Goal: Task Accomplishment & Management: Manage account settings

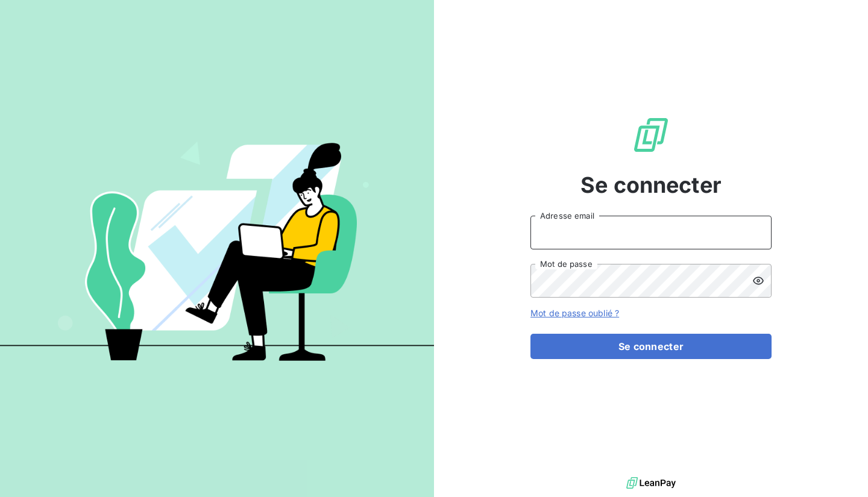
type input "[EMAIL_ADDRESS][DOMAIN_NAME]"
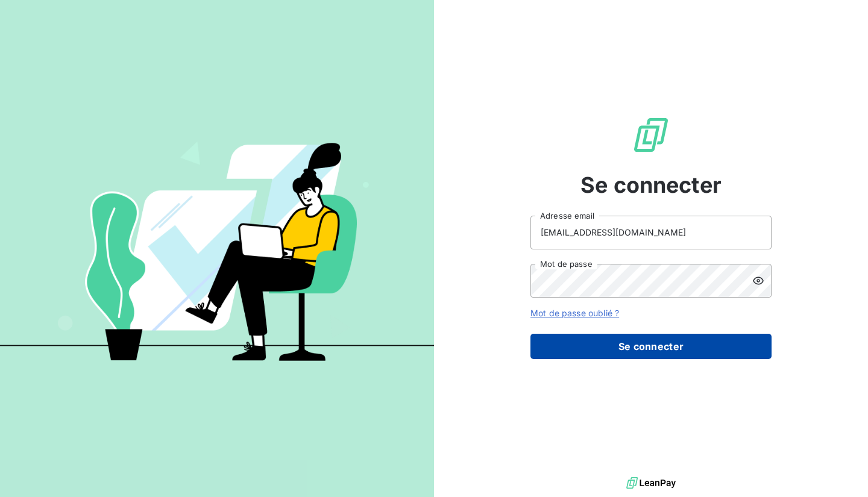
click at [578, 334] on button "Se connecter" at bounding box center [650, 346] width 241 height 25
click at [577, 346] on button "Se connecter" at bounding box center [650, 346] width 241 height 25
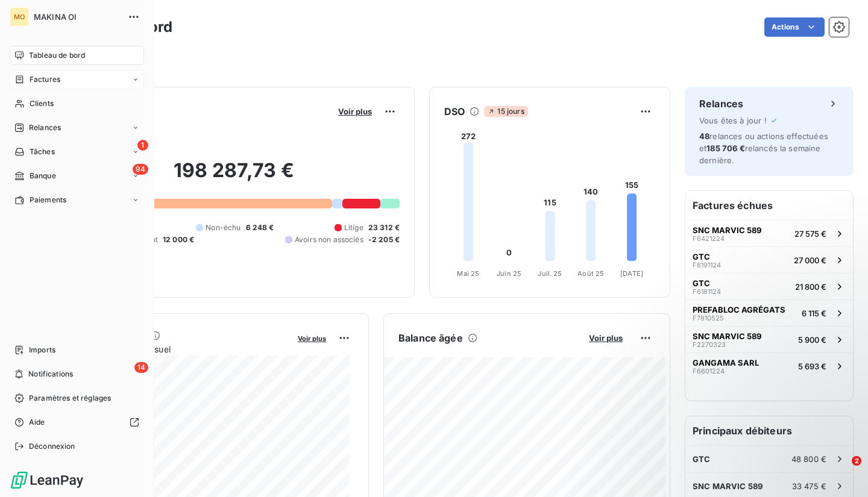
click at [67, 78] on div "Factures" at bounding box center [77, 79] width 134 height 19
click at [54, 107] on span "Factures" at bounding box center [44, 103] width 31 height 11
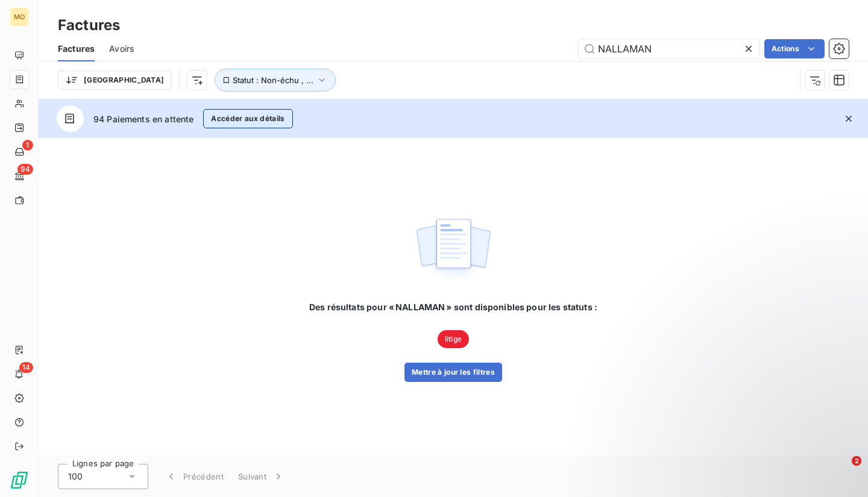
click at [254, 123] on button "Accéder aux détails" at bounding box center [247, 118] width 89 height 19
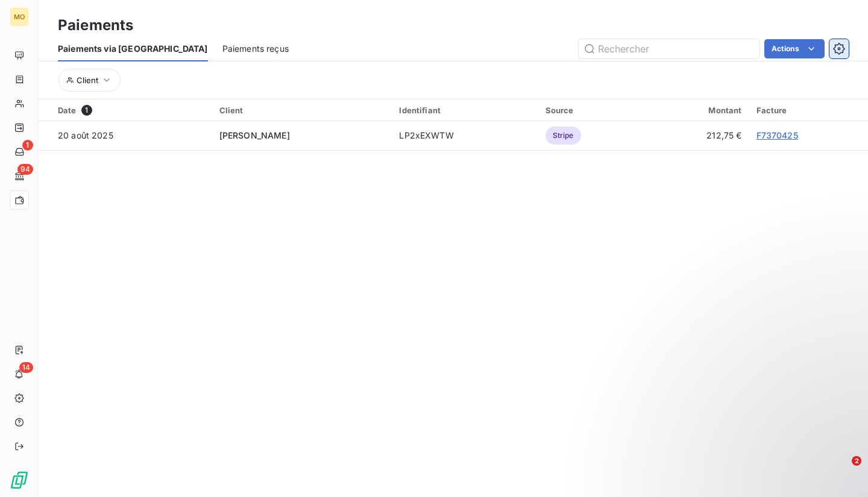
click at [836, 50] on icon "button" at bounding box center [839, 49] width 12 height 12
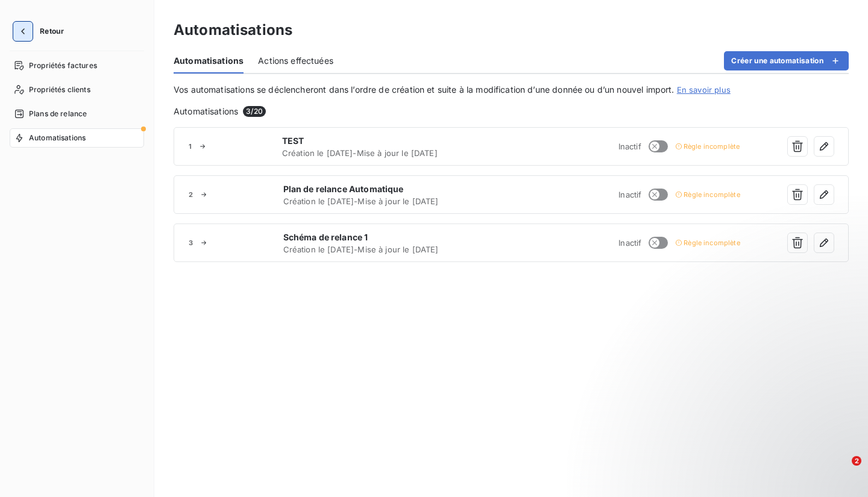
click at [31, 27] on button "button" at bounding box center [22, 31] width 19 height 19
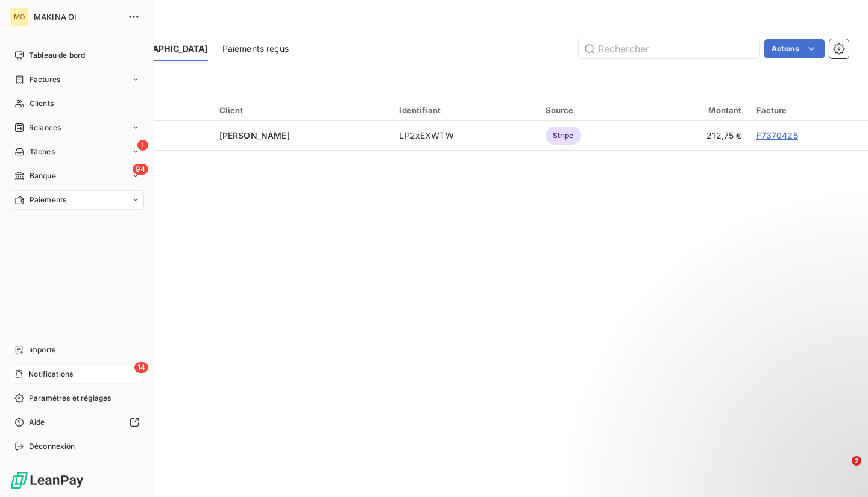
click at [64, 374] on span "Notifications" at bounding box center [50, 374] width 45 height 11
click at [38, 12] on span "MAKINA OI" at bounding box center [77, 17] width 87 height 10
click at [135, 18] on icon "button" at bounding box center [134, 17] width 12 height 12
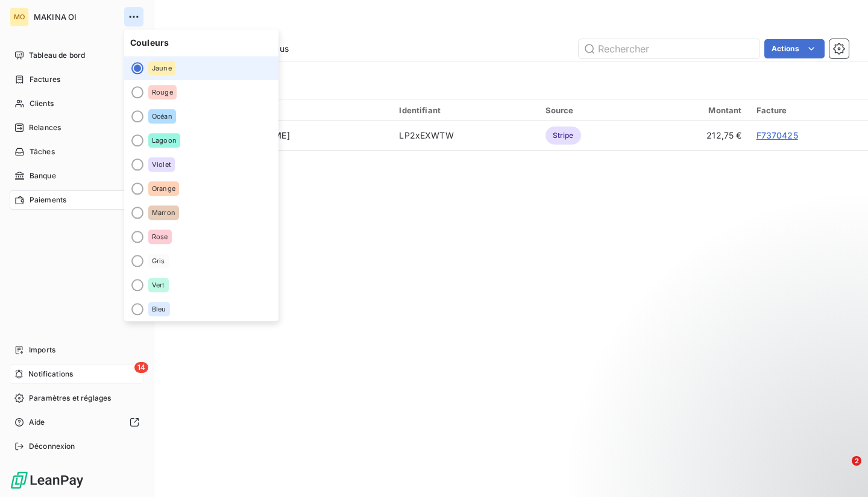
click at [135, 18] on icon "button" at bounding box center [134, 17] width 12 height 12
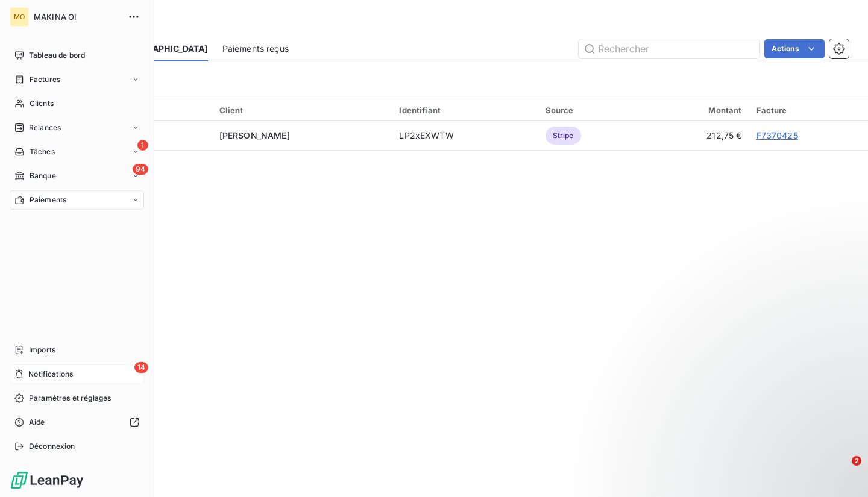
click at [44, 14] on span "MAKINA OI" at bounding box center [77, 17] width 87 height 10
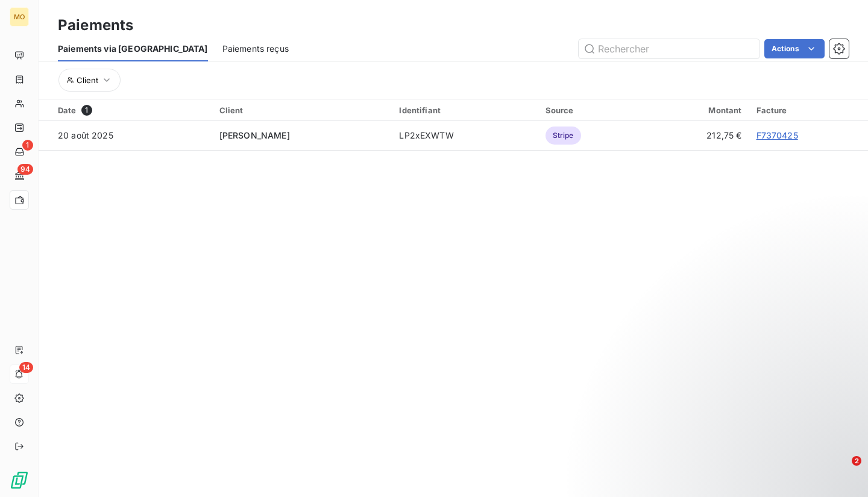
click at [406, 324] on section "Paiements Paiements via le Portail Paiements reçus Actions Client Date 1 Client…" at bounding box center [453, 248] width 829 height 497
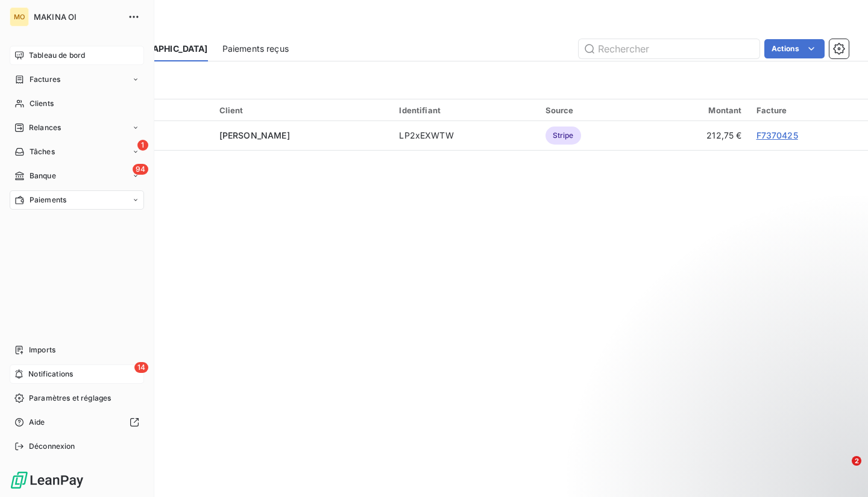
click at [31, 61] on div "Tableau de bord" at bounding box center [77, 55] width 134 height 19
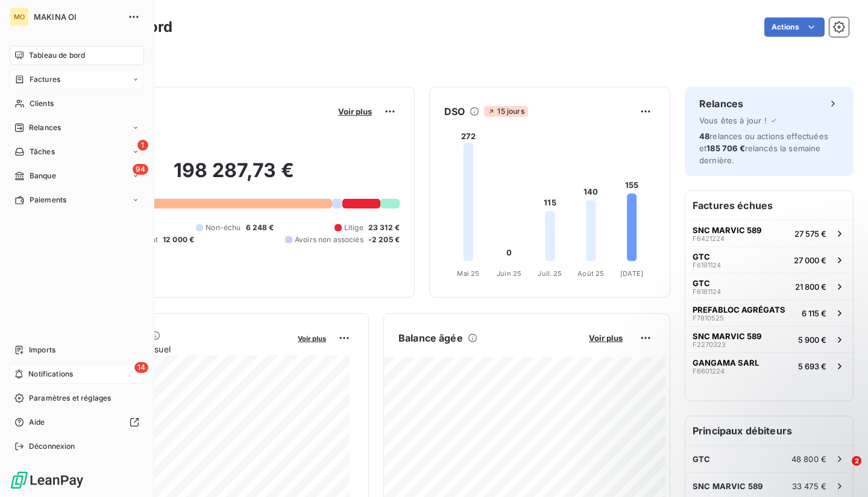
click at [137, 78] on icon at bounding box center [135, 79] width 7 height 7
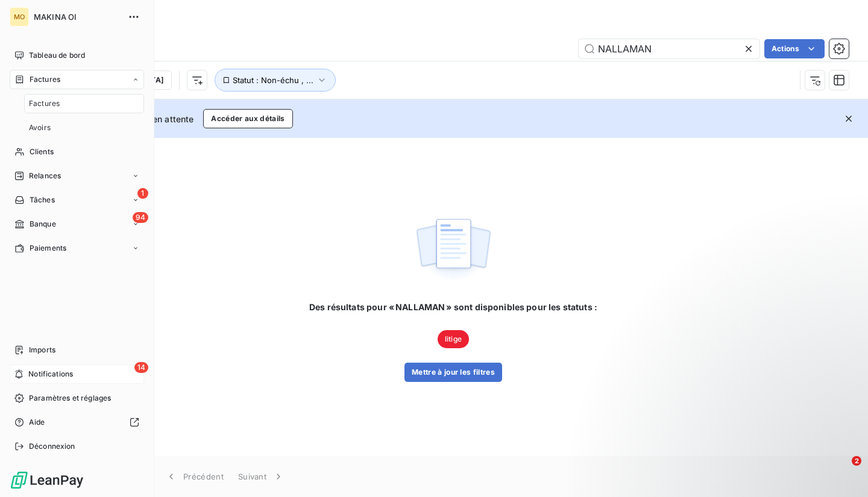
click at [137, 78] on icon at bounding box center [135, 79] width 7 height 7
click at [86, 401] on span "Paramètres et réglages" at bounding box center [70, 398] width 82 height 11
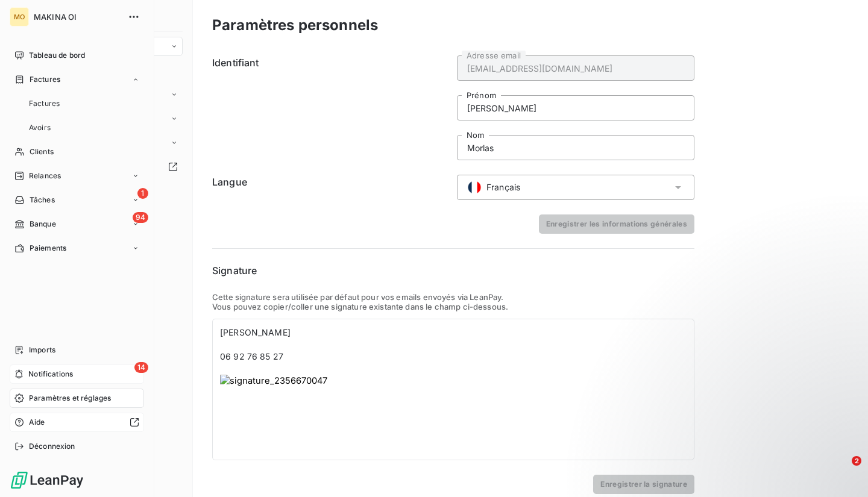
click at [78, 426] on div at bounding box center [94, 423] width 89 height 10
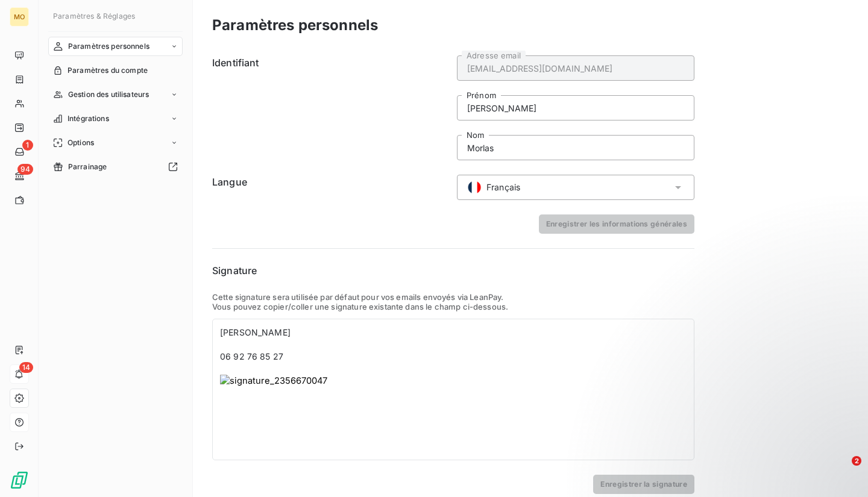
click at [667, 308] on p "Vous pouvez copier/coller une signature existante dans le champ ci-dessous." at bounding box center [453, 307] width 482 height 10
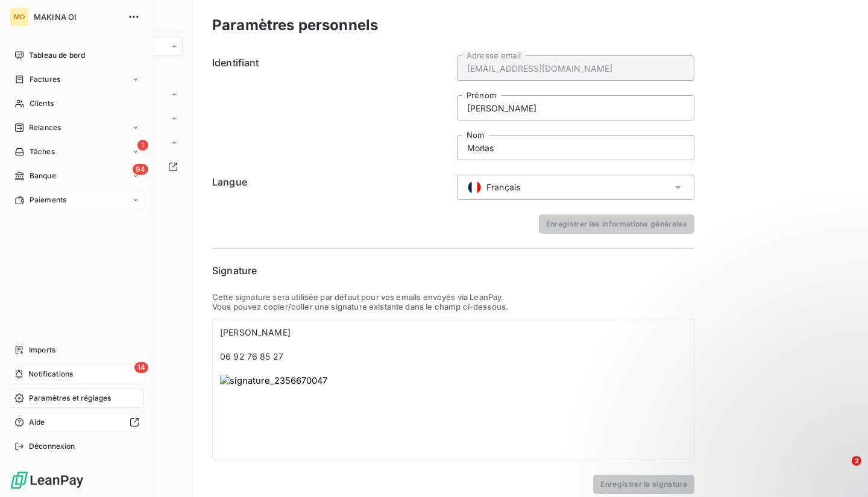
click at [139, 198] on icon at bounding box center [135, 199] width 7 height 7
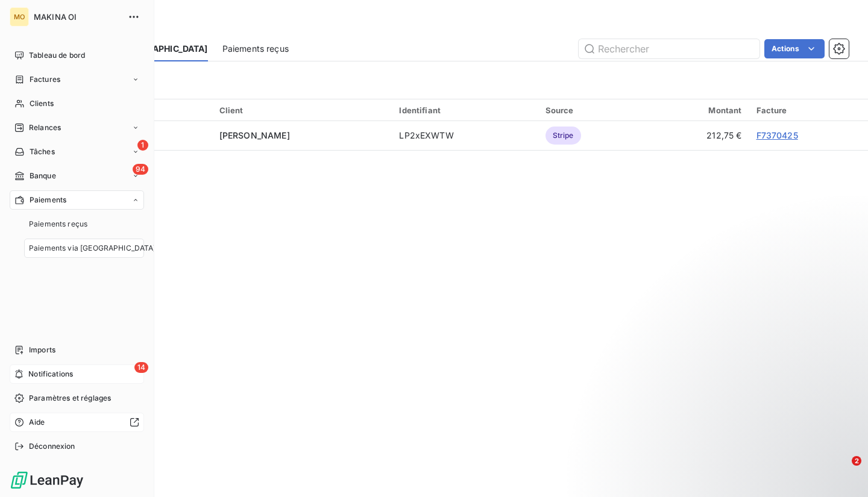
click at [139, 198] on icon at bounding box center [135, 199] width 7 height 7
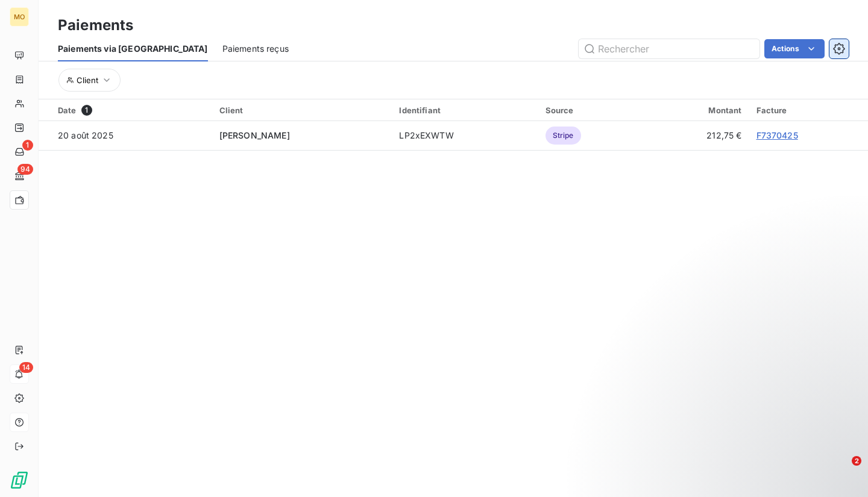
click at [834, 46] on icon "button" at bounding box center [839, 49] width 12 height 12
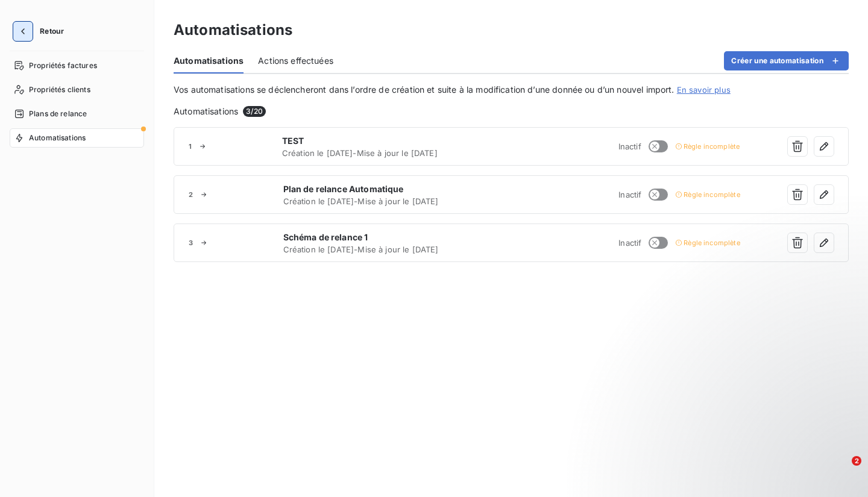
click at [17, 29] on icon "button" at bounding box center [23, 31] width 12 height 12
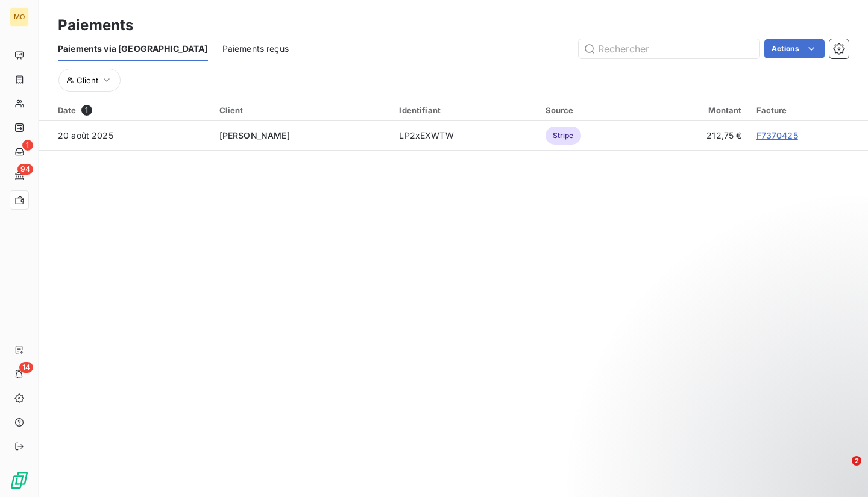
click at [219, 266] on section "Paiements Paiements via le Portail Paiements reçus Actions Client Date 1 Client…" at bounding box center [453, 248] width 829 height 497
